Goal: Information Seeking & Learning: Learn about a topic

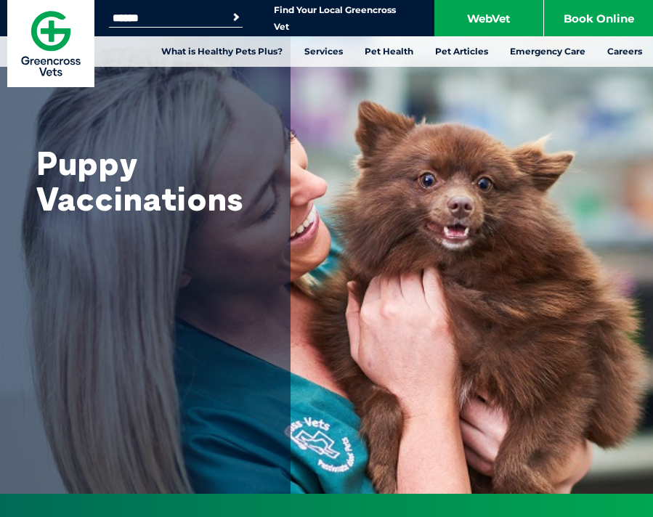
scroll to position [1095, 0]
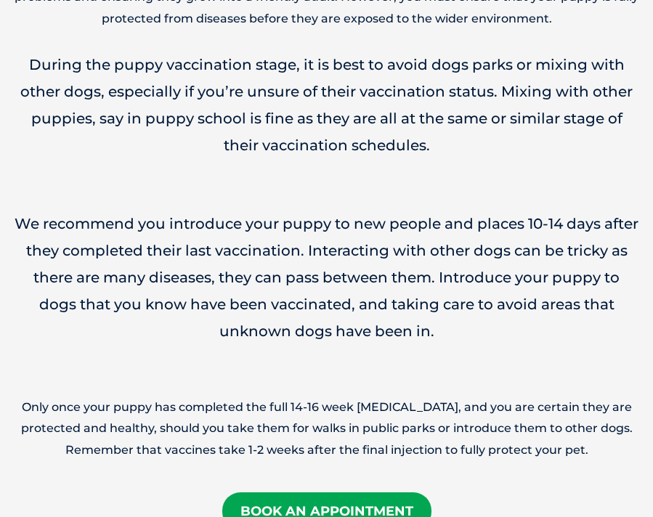
scroll to position [2565, 0]
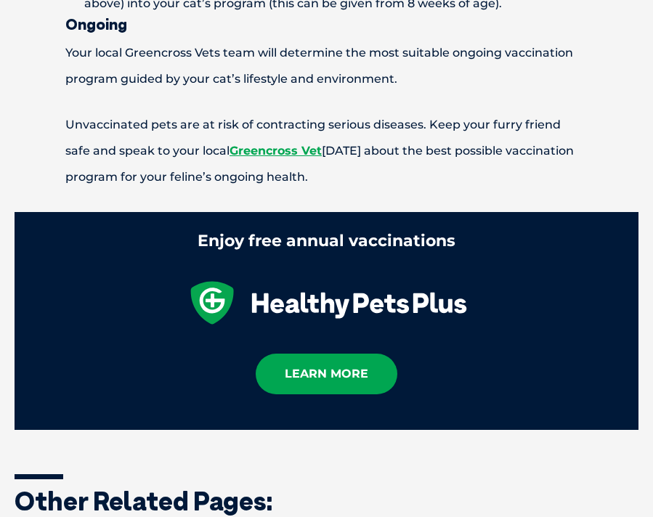
scroll to position [1480, 0]
